Goal: Information Seeking & Learning: Learn about a topic

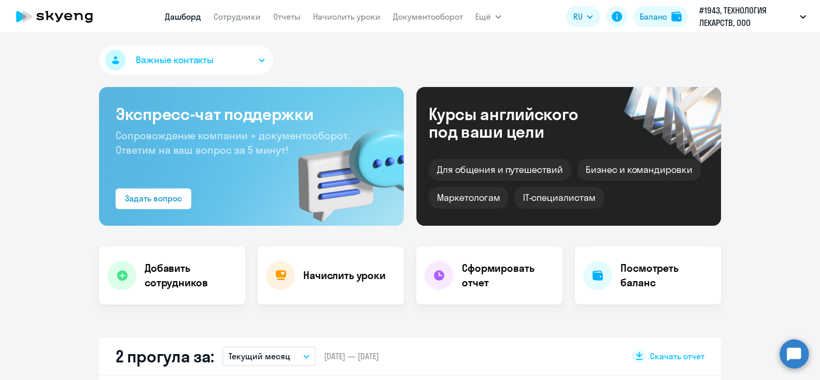
click at [260, 145] on span "Сопровождение компании + документооборот. Ответим на ваш вопрос за 5 минут!" at bounding box center [233, 142] width 234 height 27
click at [791, 346] on circle at bounding box center [793, 353] width 29 height 29
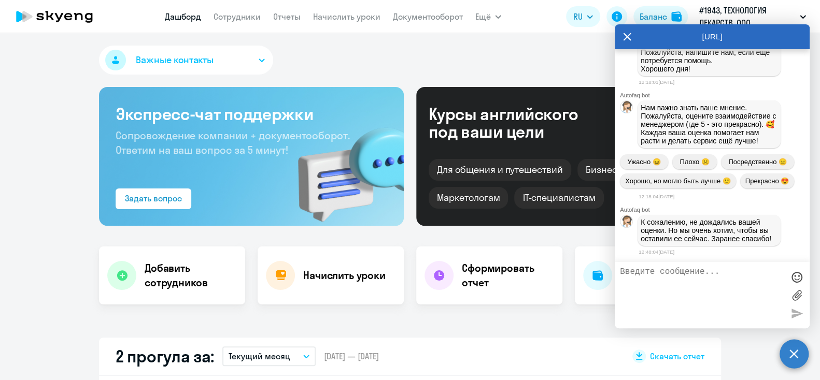
select select "30"
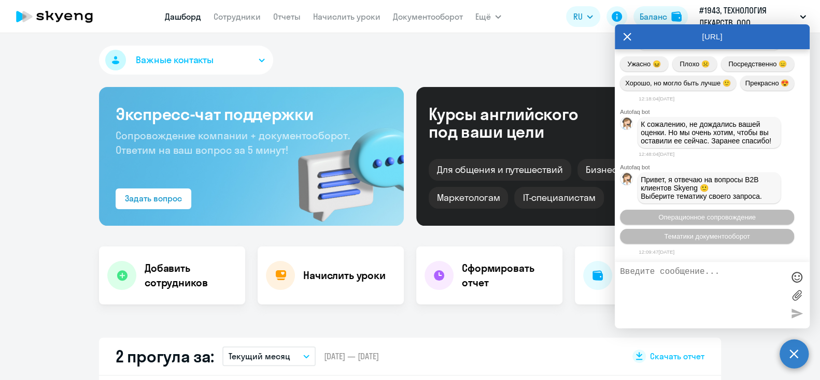
scroll to position [3402, 0]
click at [248, 15] on link "Сотрудники" at bounding box center [236, 16] width 47 height 10
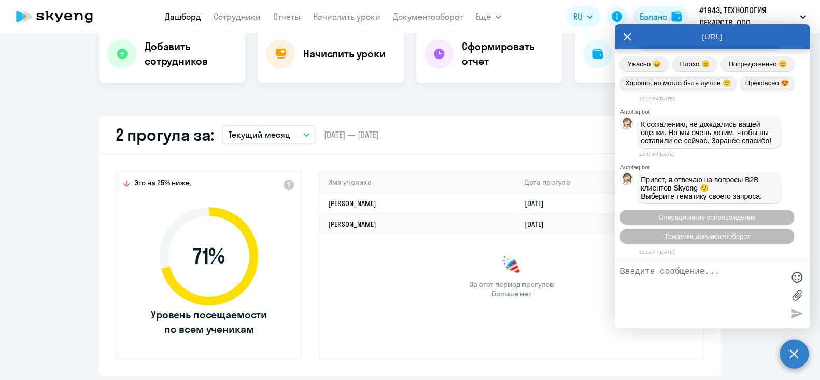
scroll to position [228, 0]
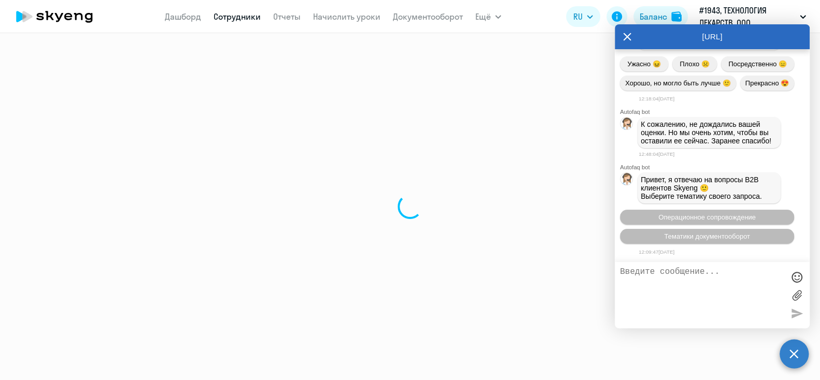
select select "30"
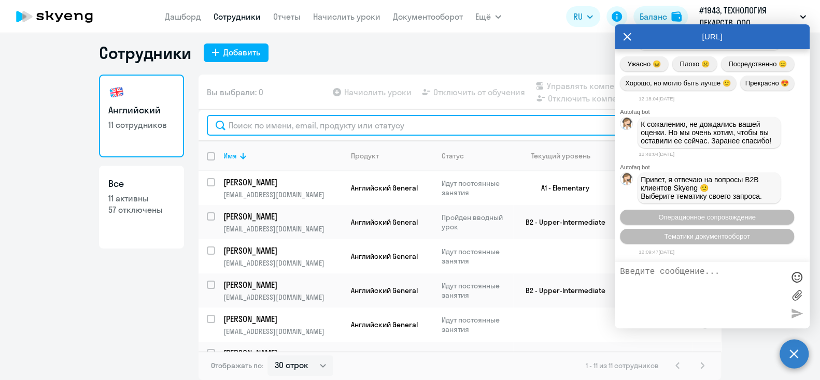
click at [250, 136] on input "text" at bounding box center [460, 125] width 506 height 21
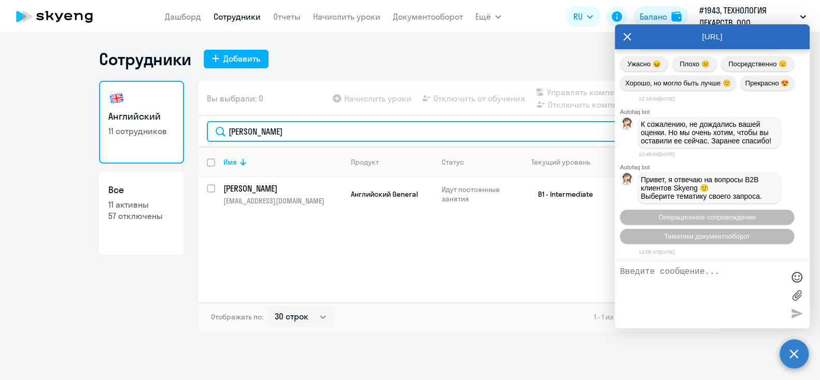
type input "[PERSON_NAME]"
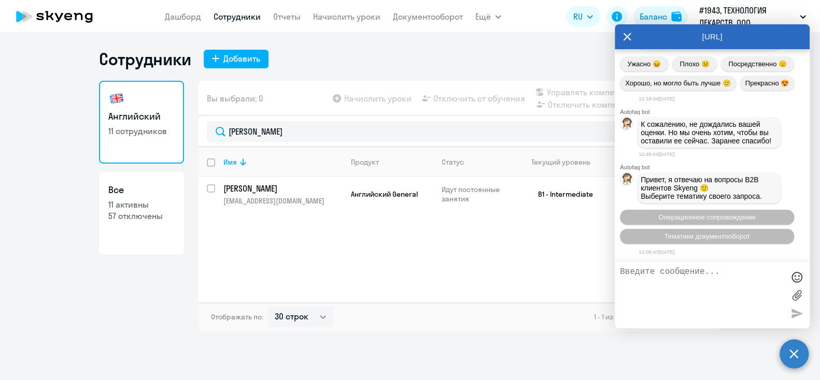
click at [626, 34] on icon at bounding box center [627, 36] width 8 height 25
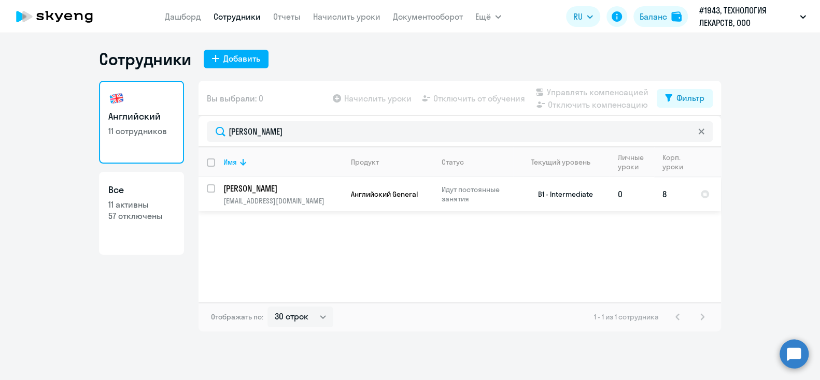
click at [268, 193] on p "[PERSON_NAME]" at bounding box center [281, 188] width 117 height 11
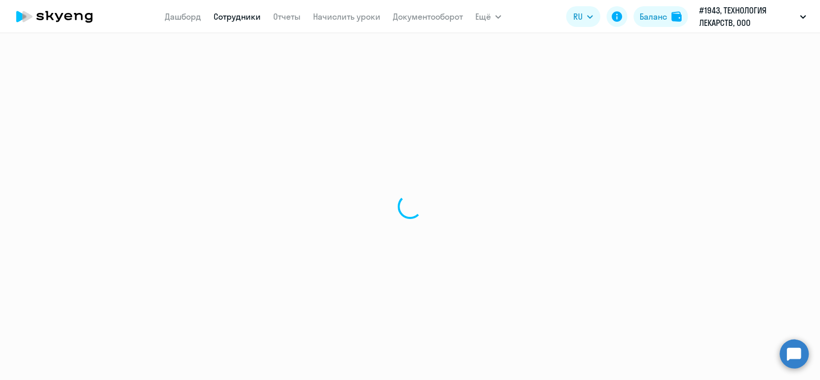
select select "english"
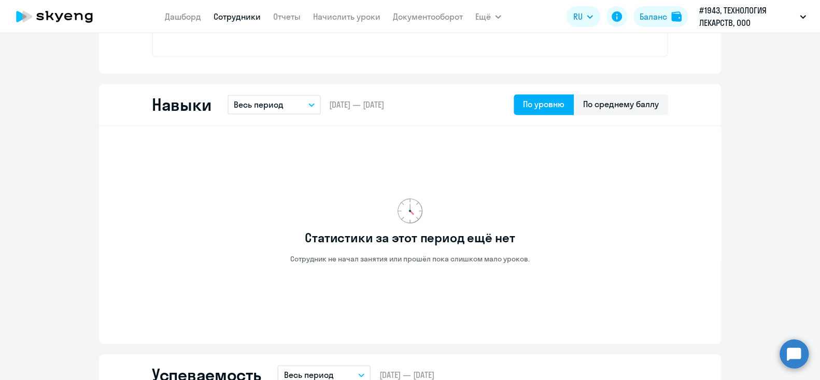
scroll to position [509, 0]
